Goal: Transaction & Acquisition: Obtain resource

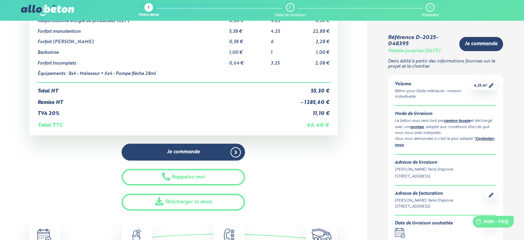
scroll to position [103, 0]
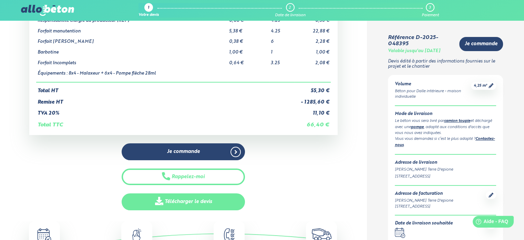
click at [181, 200] on link "Télécharger le devis" at bounding box center [183, 201] width 123 height 17
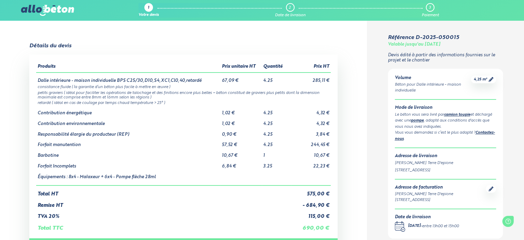
scroll to position [34, 0]
